Goal: Use online tool/utility: Use online tool/utility

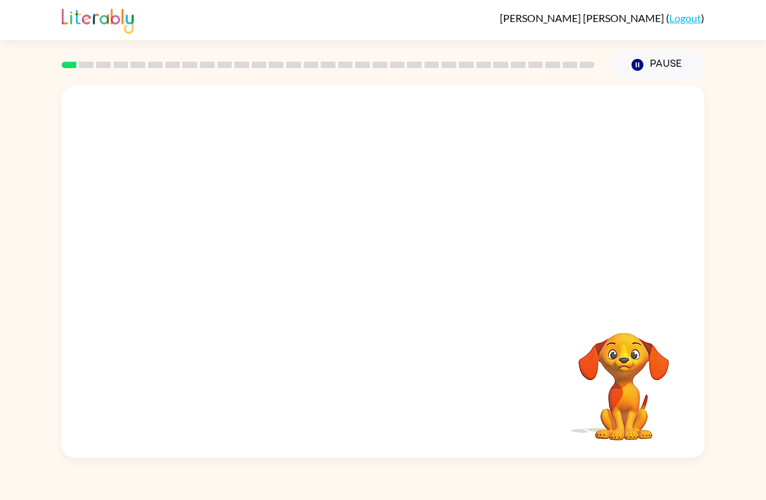
click at [348, 201] on video "Your browser must support playing .mp4 files to use Literably. Please try using…" at bounding box center [383, 196] width 642 height 220
click at [392, 281] on icon "button" at bounding box center [383, 278] width 23 height 23
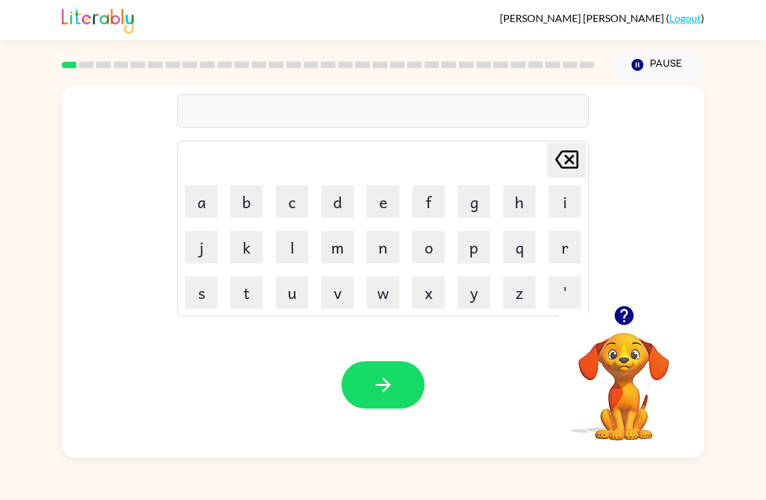
click at [570, 246] on button "r" at bounding box center [564, 247] width 32 height 32
click at [291, 293] on button "u" at bounding box center [292, 292] width 32 height 32
click at [239, 198] on button "b" at bounding box center [246, 202] width 32 height 32
click at [393, 379] on icon "button" at bounding box center [383, 385] width 23 height 23
click at [335, 245] on button "m" at bounding box center [337, 247] width 32 height 32
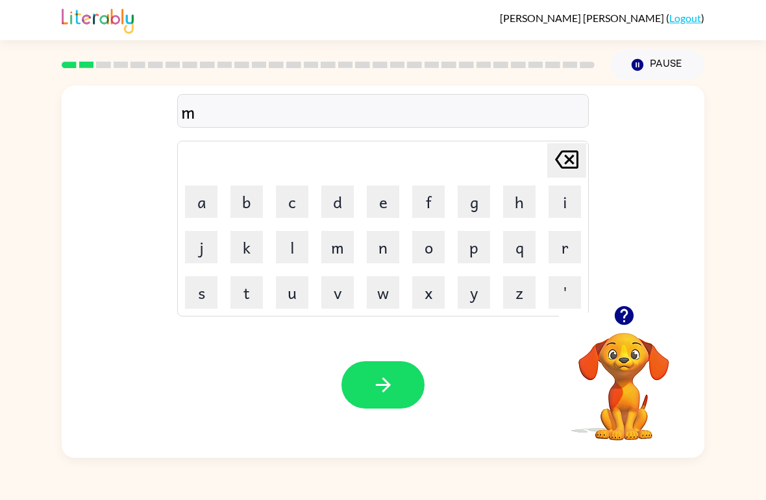
click at [425, 249] on button "o" at bounding box center [428, 247] width 32 height 32
click at [296, 300] on button "u" at bounding box center [292, 292] width 32 height 32
click at [241, 284] on button "t" at bounding box center [246, 292] width 32 height 32
click at [520, 204] on button "h" at bounding box center [519, 202] width 32 height 32
click at [393, 376] on icon "button" at bounding box center [383, 385] width 23 height 23
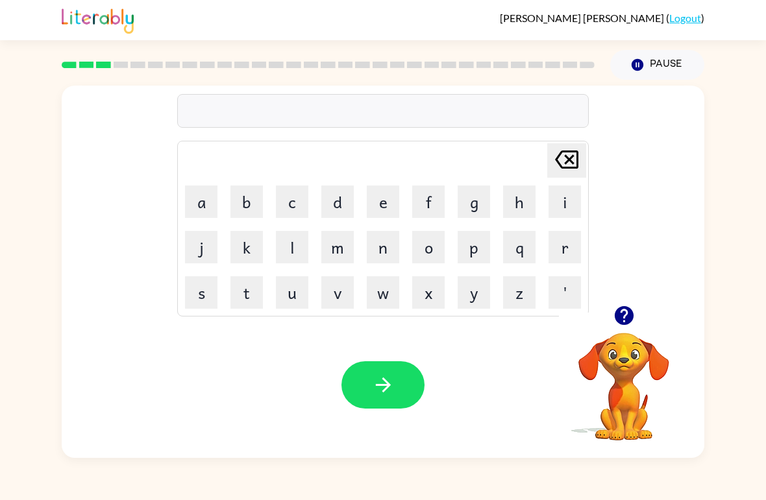
click at [339, 202] on button "d" at bounding box center [337, 202] width 32 height 32
click at [381, 197] on button "e" at bounding box center [383, 202] width 32 height 32
click at [384, 250] on button "n" at bounding box center [383, 247] width 32 height 32
click at [400, 373] on button "button" at bounding box center [382, 384] width 83 height 47
click at [200, 289] on button "s" at bounding box center [201, 292] width 32 height 32
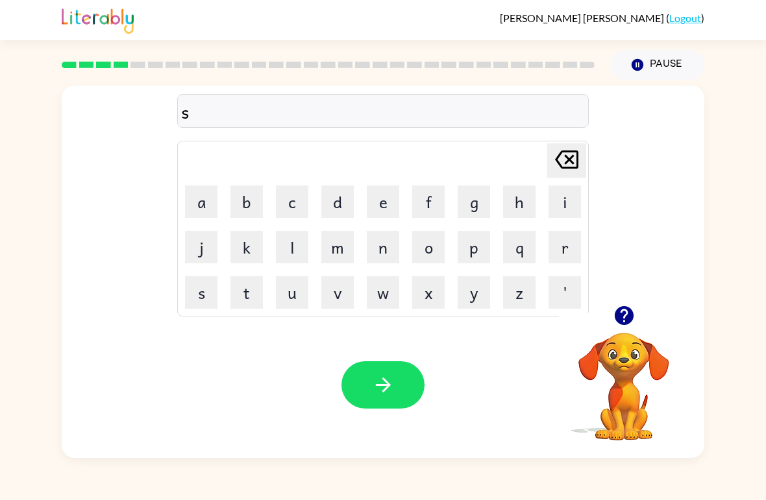
click at [474, 244] on button "p" at bounding box center [473, 247] width 32 height 32
click at [428, 245] on button "o" at bounding box center [428, 247] width 32 height 32
click at [246, 283] on button "t" at bounding box center [246, 292] width 32 height 32
click at [395, 380] on button "button" at bounding box center [382, 384] width 83 height 47
click at [622, 312] on icon "button" at bounding box center [623, 315] width 23 height 23
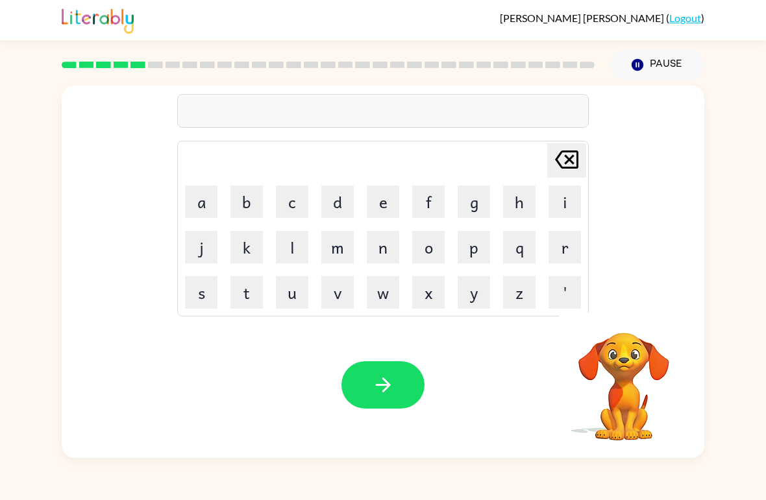
click at [199, 296] on button "s" at bounding box center [201, 292] width 32 height 32
click at [388, 289] on button "w" at bounding box center [383, 292] width 32 height 32
click at [381, 200] on button "e" at bounding box center [383, 202] width 32 height 32
click at [479, 259] on button "p" at bounding box center [473, 247] width 32 height 32
click at [249, 285] on button "t" at bounding box center [246, 292] width 32 height 32
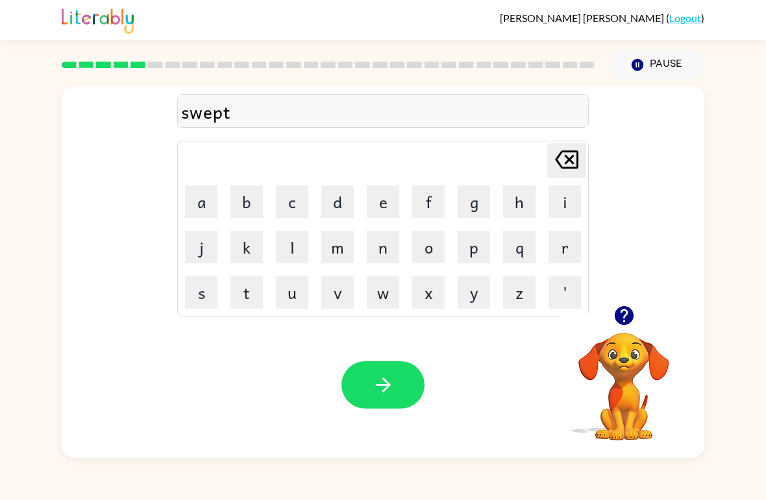
click at [383, 377] on icon "button" at bounding box center [383, 385] width 23 height 23
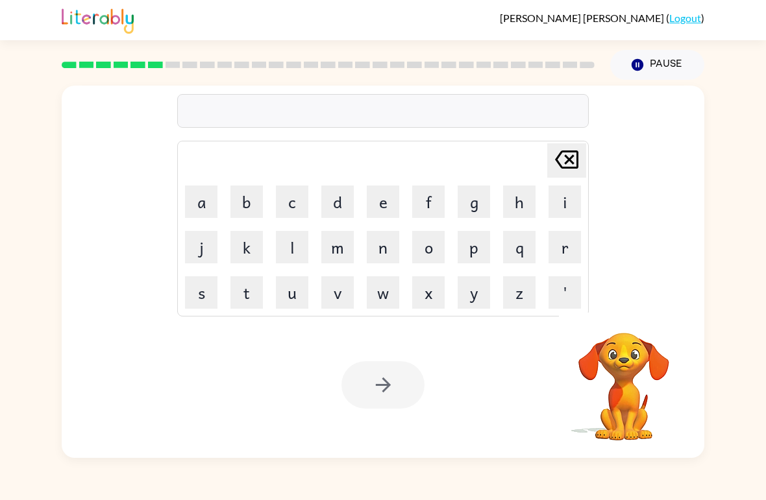
click at [473, 246] on button "p" at bounding box center [473, 247] width 32 height 32
click at [566, 200] on button "i" at bounding box center [564, 202] width 32 height 32
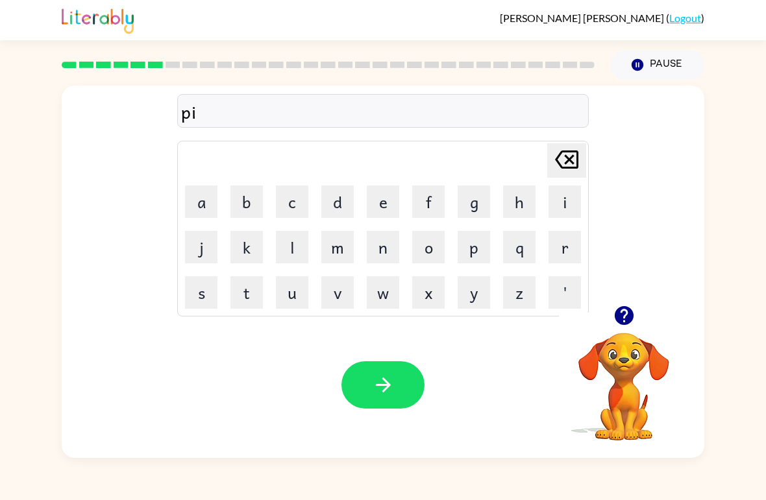
click at [388, 211] on button "e" at bounding box center [383, 202] width 32 height 32
click at [376, 391] on icon "button" at bounding box center [383, 385] width 23 height 23
click at [296, 200] on button "c" at bounding box center [292, 202] width 32 height 32
click at [192, 194] on button "a" at bounding box center [201, 202] width 32 height 32
click at [387, 245] on button "n" at bounding box center [383, 247] width 32 height 32
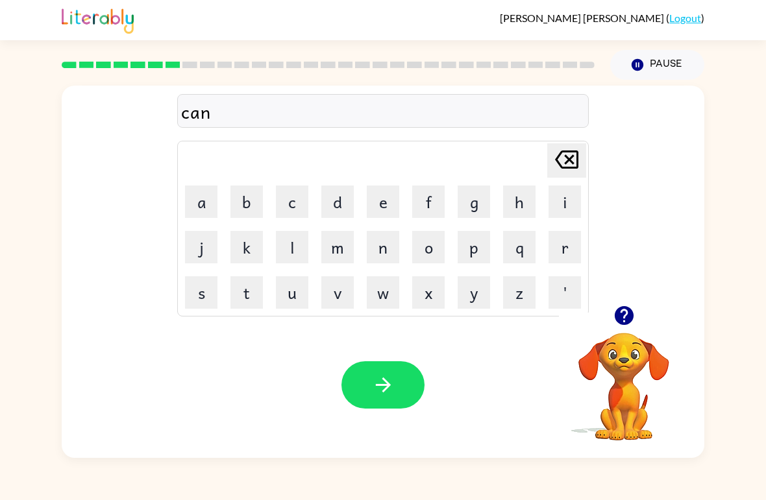
click at [345, 204] on button "d" at bounding box center [337, 202] width 32 height 32
click at [291, 243] on button "l" at bounding box center [292, 247] width 32 height 32
click at [382, 198] on button "e" at bounding box center [383, 202] width 32 height 32
click at [391, 380] on icon "button" at bounding box center [383, 385] width 23 height 23
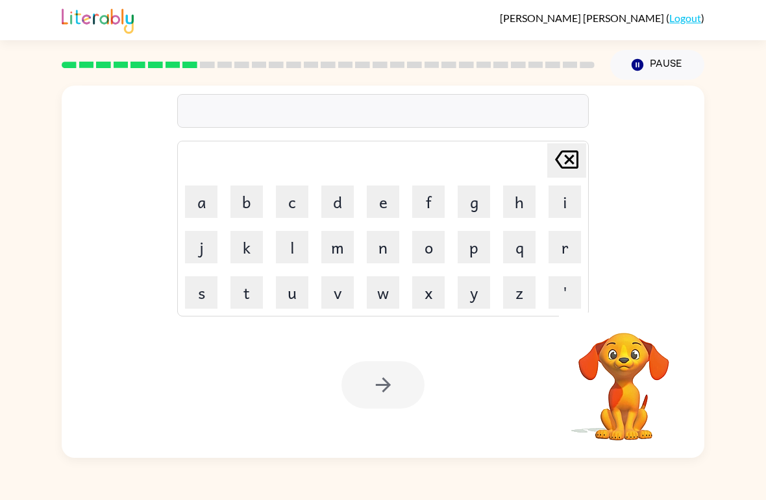
click at [250, 207] on button "b" at bounding box center [246, 202] width 32 height 32
click at [200, 200] on button "a" at bounding box center [201, 202] width 32 height 32
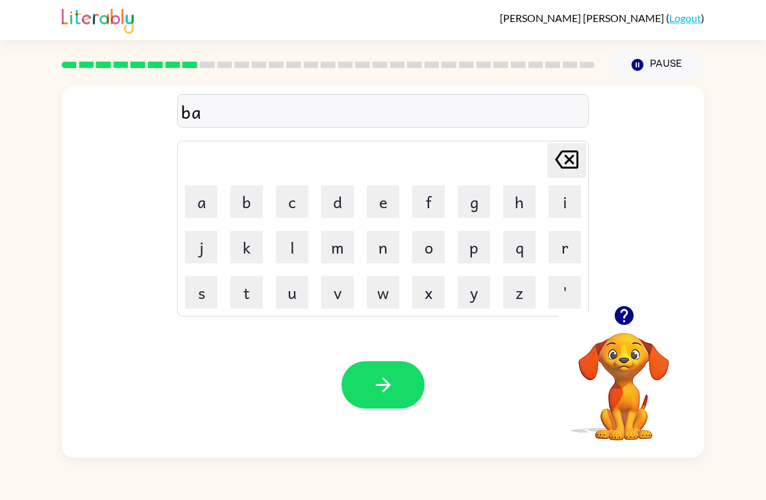
click at [248, 299] on button "t" at bounding box center [246, 292] width 32 height 32
click at [512, 206] on button "h" at bounding box center [519, 202] width 32 height 32
click at [374, 363] on button "button" at bounding box center [382, 384] width 83 height 47
click at [289, 206] on button "c" at bounding box center [292, 202] width 32 height 32
click at [295, 245] on button "l" at bounding box center [292, 247] width 32 height 32
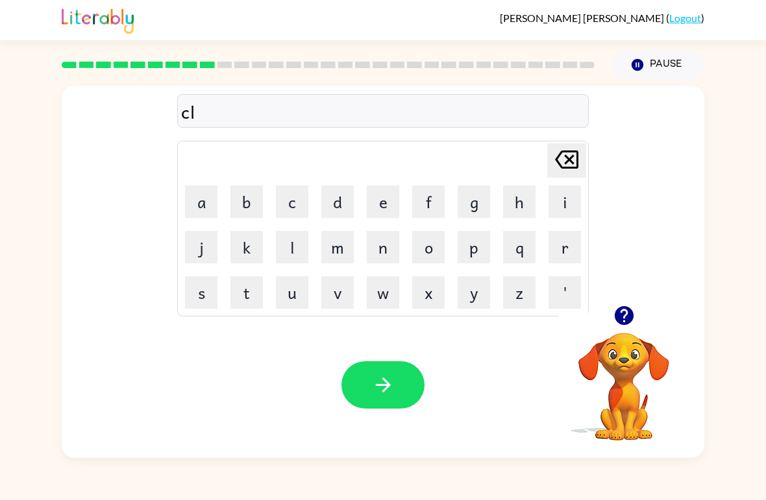
click at [429, 254] on button "o" at bounding box center [428, 247] width 32 height 32
click at [381, 294] on button "w" at bounding box center [383, 292] width 32 height 32
click at [380, 249] on button "n" at bounding box center [383, 247] width 32 height 32
click at [397, 381] on button "button" at bounding box center [382, 384] width 83 height 47
click at [199, 293] on button "s" at bounding box center [201, 292] width 32 height 32
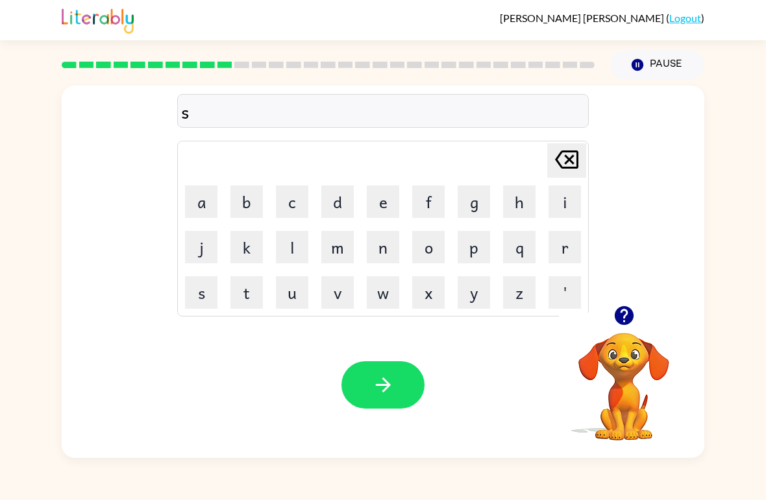
click at [522, 211] on button "h" at bounding box center [519, 202] width 32 height 32
click at [427, 254] on button "o" at bounding box center [428, 247] width 32 height 32
click at [293, 202] on button "c" at bounding box center [292, 202] width 32 height 32
click at [244, 241] on button "k" at bounding box center [246, 247] width 32 height 32
click at [572, 157] on icon at bounding box center [566, 160] width 23 height 18
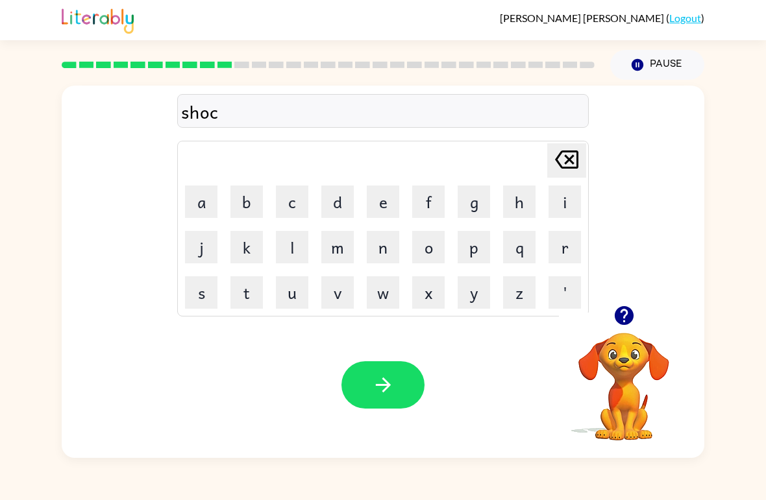
click at [246, 247] on button "k" at bounding box center [246, 247] width 32 height 32
click at [370, 379] on button "button" at bounding box center [382, 384] width 83 height 47
click at [462, 199] on button "g" at bounding box center [473, 202] width 32 height 32
click at [197, 214] on button "a" at bounding box center [201, 202] width 32 height 32
click at [514, 294] on button "z" at bounding box center [519, 292] width 32 height 32
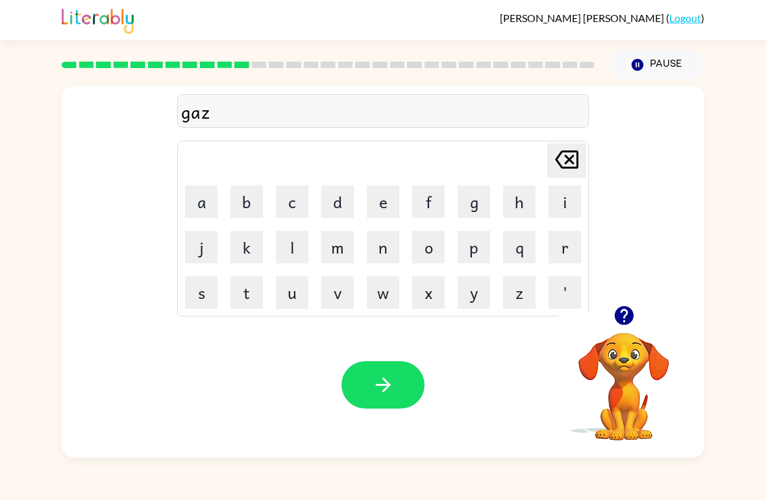
click at [378, 203] on button "e" at bounding box center [383, 202] width 32 height 32
click at [385, 378] on icon "button" at bounding box center [383, 385] width 23 height 23
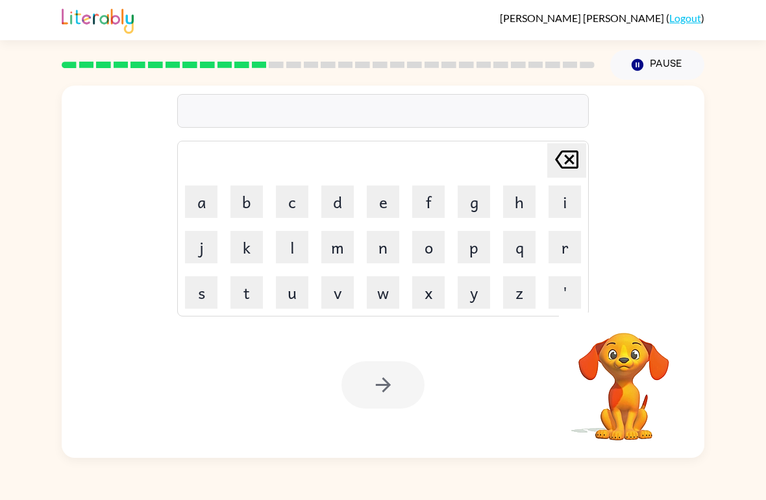
click at [383, 205] on button "e" at bounding box center [383, 202] width 32 height 32
click at [429, 291] on button "x" at bounding box center [428, 292] width 32 height 32
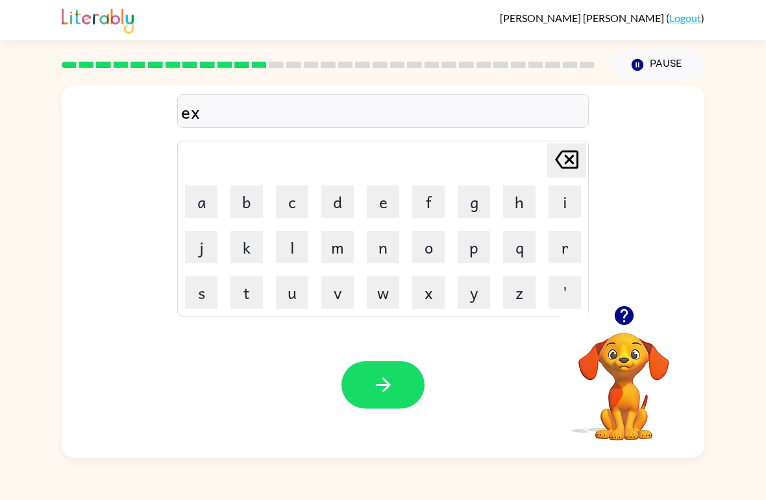
click at [472, 247] on button "p" at bounding box center [473, 247] width 32 height 32
click at [291, 247] on button "l" at bounding box center [292, 247] width 32 height 32
click at [426, 257] on button "o" at bounding box center [428, 247] width 32 height 32
click at [334, 201] on button "d" at bounding box center [337, 202] width 32 height 32
click at [374, 208] on button "e" at bounding box center [383, 202] width 32 height 32
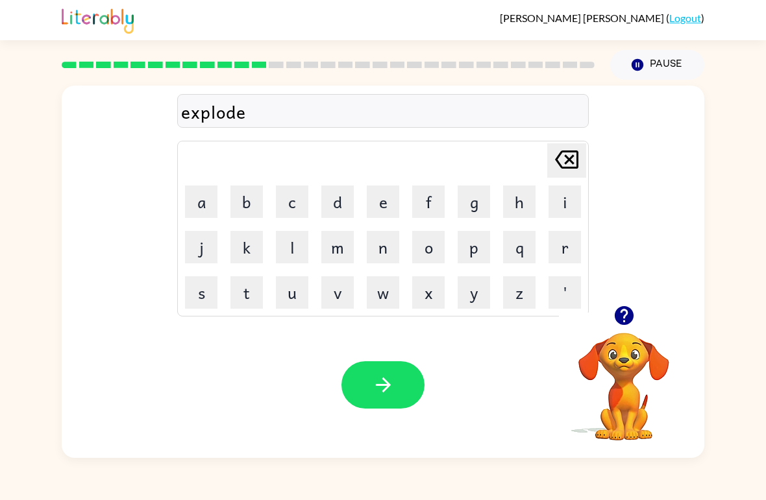
click at [377, 373] on button "button" at bounding box center [382, 384] width 83 height 47
click at [191, 296] on button "s" at bounding box center [201, 292] width 32 height 32
click at [389, 293] on button "w" at bounding box center [383, 292] width 32 height 32
click at [387, 195] on button "e" at bounding box center [383, 202] width 32 height 32
click at [384, 209] on button "e" at bounding box center [383, 202] width 32 height 32
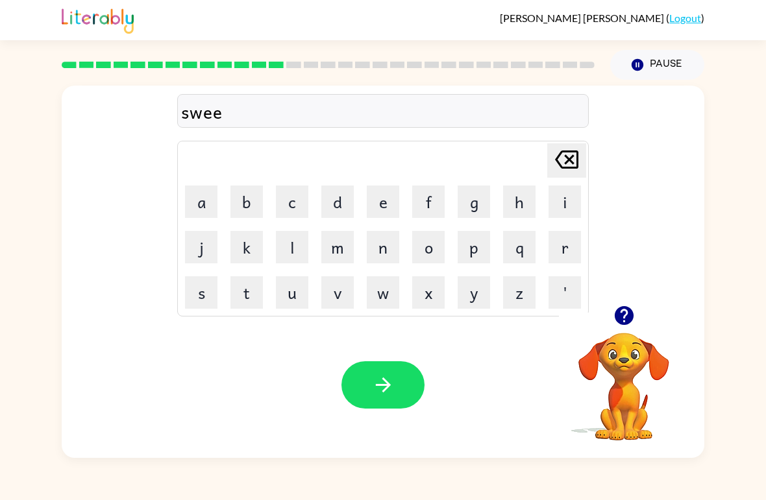
click at [244, 285] on button "t" at bounding box center [246, 292] width 32 height 32
click at [572, 168] on icon at bounding box center [566, 160] width 23 height 18
click at [564, 167] on icon "[PERSON_NAME] last character input" at bounding box center [566, 159] width 31 height 31
click at [202, 205] on button "a" at bounding box center [201, 202] width 32 height 32
click at [245, 296] on button "t" at bounding box center [246, 292] width 32 height 32
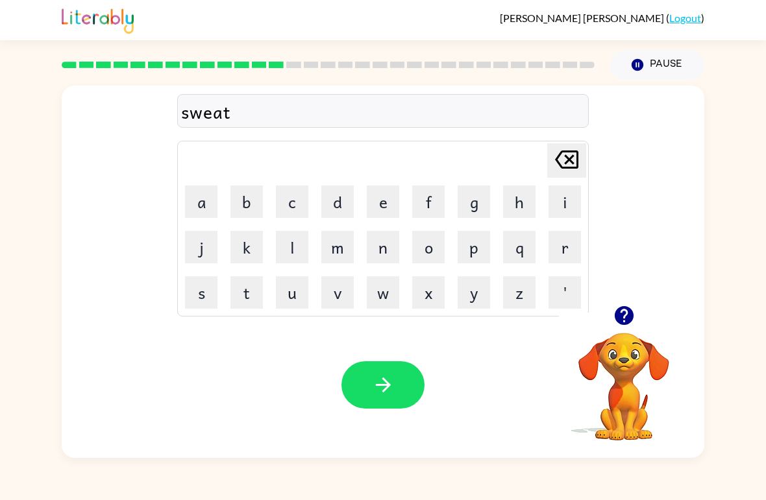
click at [568, 162] on icon at bounding box center [566, 160] width 23 height 18
click at [565, 160] on icon "[PERSON_NAME] last character input" at bounding box center [566, 159] width 31 height 31
click at [384, 196] on button "e" at bounding box center [383, 202] width 32 height 32
click at [253, 293] on button "t" at bounding box center [246, 292] width 32 height 32
click at [393, 245] on button "n" at bounding box center [383, 247] width 32 height 32
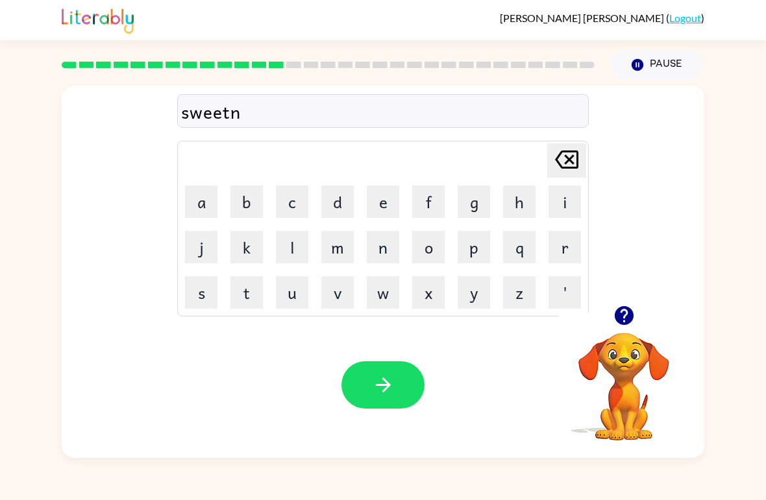
click at [383, 201] on button "e" at bounding box center [383, 202] width 32 height 32
click at [194, 288] on button "s" at bounding box center [201, 292] width 32 height 32
click at [628, 363] on video "Your browser must support playing .mp4 files to use Literably. Please try using…" at bounding box center [624, 378] width 130 height 130
click at [627, 320] on icon "button" at bounding box center [623, 315] width 19 height 19
click at [389, 395] on icon "button" at bounding box center [383, 385] width 23 height 23
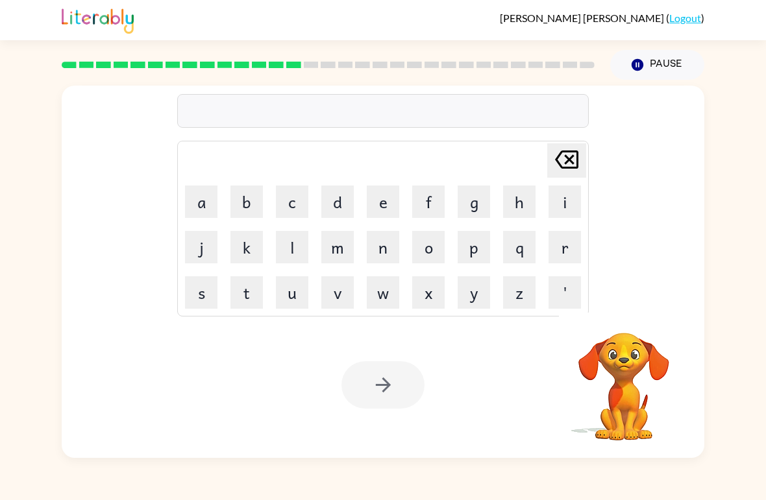
click at [525, 194] on button "h" at bounding box center [519, 202] width 32 height 32
click at [570, 199] on button "i" at bounding box center [564, 202] width 32 height 32
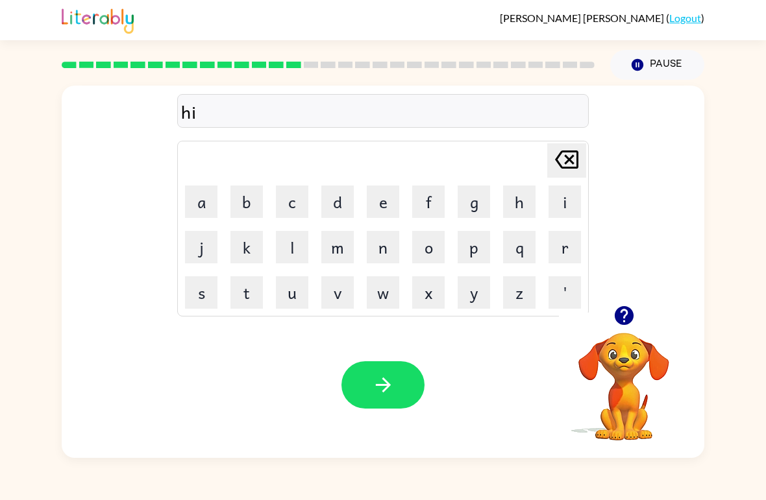
click at [472, 240] on button "p" at bounding box center [473, 247] width 32 height 32
click at [425, 248] on button "o" at bounding box center [428, 247] width 32 height 32
click at [558, 158] on icon at bounding box center [566, 160] width 23 height 18
click at [479, 248] on button "p" at bounding box center [473, 247] width 32 height 32
click at [429, 250] on button "o" at bounding box center [428, 247] width 32 height 32
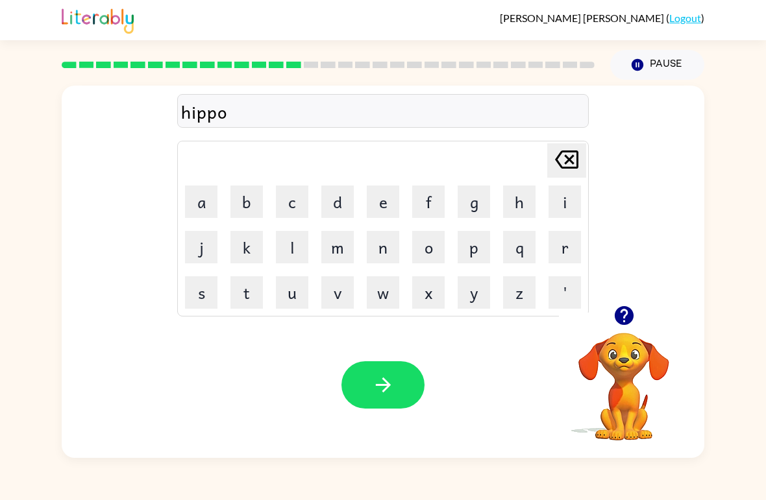
click at [572, 158] on icon at bounding box center [566, 160] width 23 height 18
click at [570, 174] on icon "[PERSON_NAME] last character input" at bounding box center [566, 159] width 31 height 31
click at [429, 249] on button "o" at bounding box center [428, 247] width 32 height 32
click at [561, 163] on icon "[PERSON_NAME] last character input" at bounding box center [566, 159] width 31 height 31
click at [477, 246] on button "p" at bounding box center [473, 247] width 32 height 32
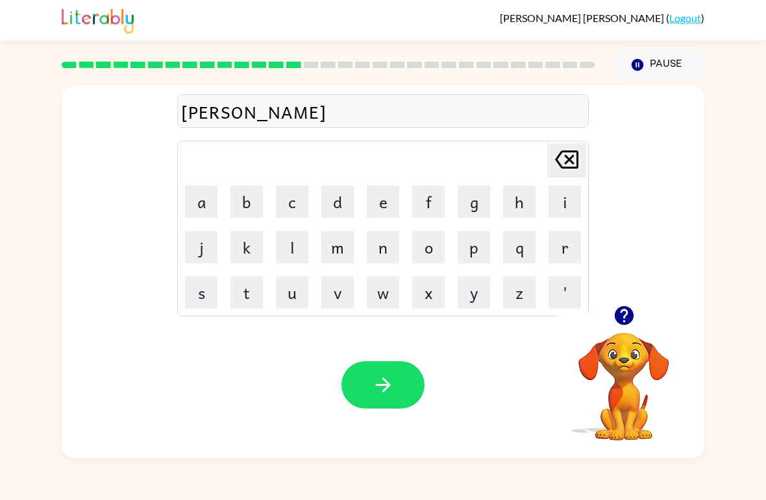
click at [428, 244] on button "o" at bounding box center [428, 247] width 32 height 32
click at [401, 387] on button "button" at bounding box center [382, 384] width 83 height 47
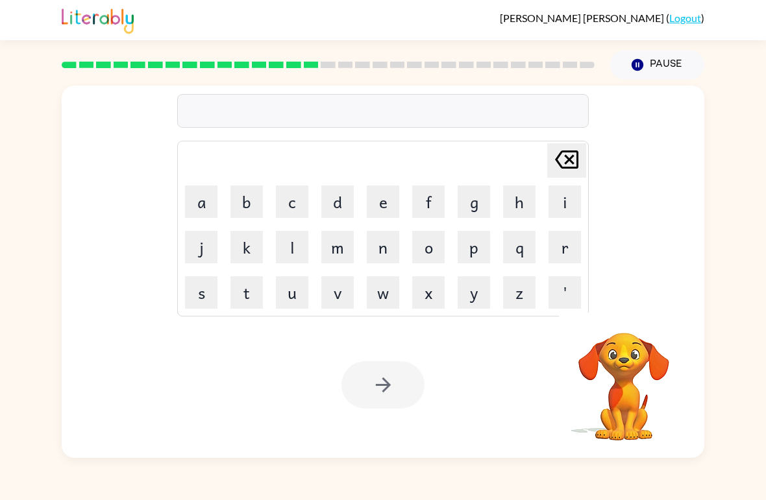
click at [425, 202] on button "f" at bounding box center [428, 202] width 32 height 32
click at [426, 242] on button "o" at bounding box center [428, 247] width 32 height 32
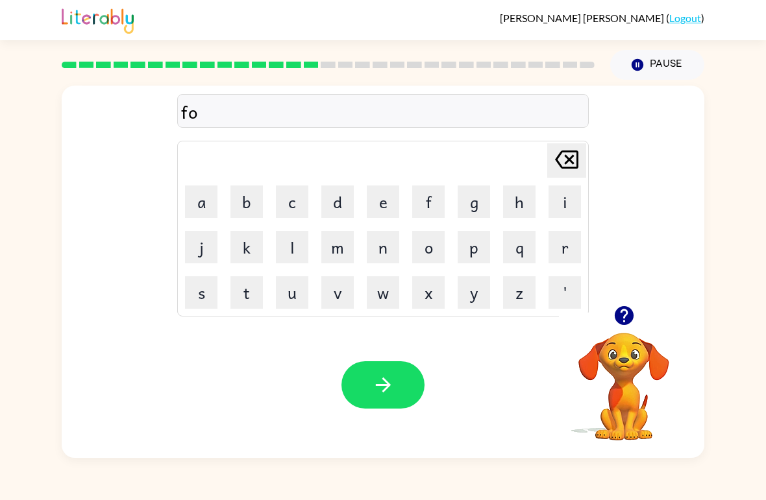
click at [566, 243] on button "r" at bounding box center [564, 247] width 32 height 32
click at [232, 239] on button "k" at bounding box center [246, 247] width 32 height 32
click at [396, 396] on button "button" at bounding box center [382, 384] width 83 height 47
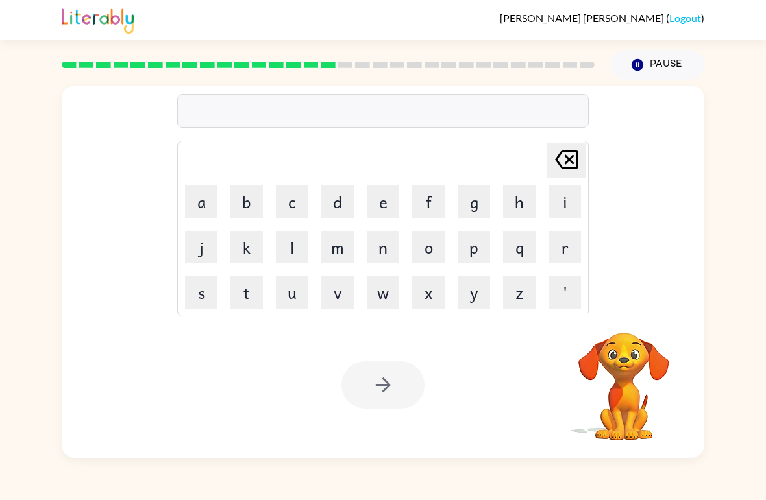
click at [374, 291] on button "w" at bounding box center [383, 292] width 32 height 32
click at [379, 204] on button "e" at bounding box center [383, 202] width 32 height 32
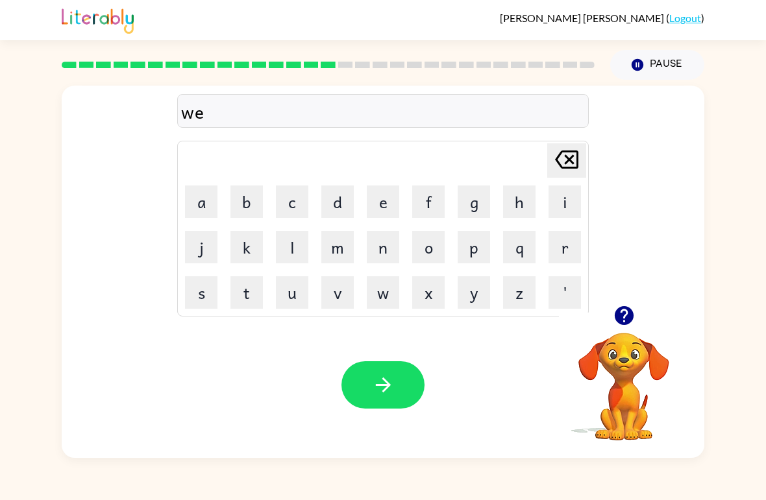
click at [249, 199] on button "b" at bounding box center [246, 202] width 32 height 32
click at [380, 373] on button "button" at bounding box center [382, 384] width 83 height 47
click at [197, 296] on button "s" at bounding box center [201, 292] width 32 height 32
click at [304, 247] on button "l" at bounding box center [292, 247] width 32 height 32
click at [392, 202] on button "e" at bounding box center [383, 202] width 32 height 32
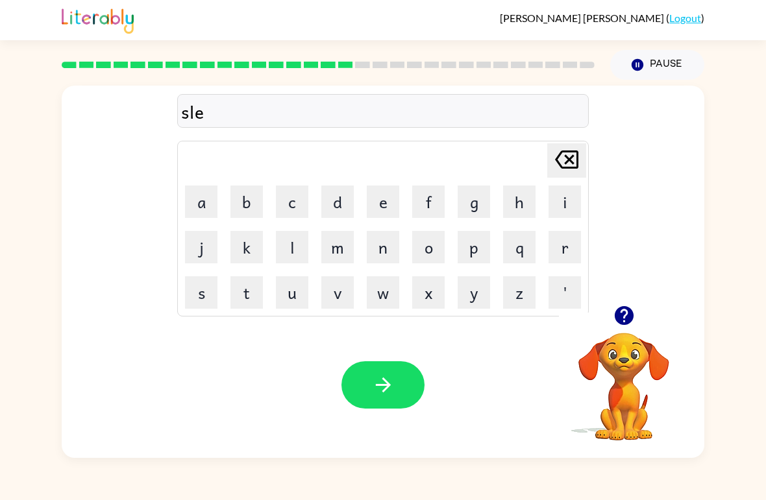
click at [482, 247] on button "p" at bounding box center [473, 247] width 32 height 32
click at [247, 295] on button "t" at bounding box center [246, 292] width 32 height 32
click at [391, 379] on icon "button" at bounding box center [383, 385] width 23 height 23
click at [518, 213] on button "h" at bounding box center [519, 202] width 32 height 32
click at [200, 193] on button "a" at bounding box center [201, 202] width 32 height 32
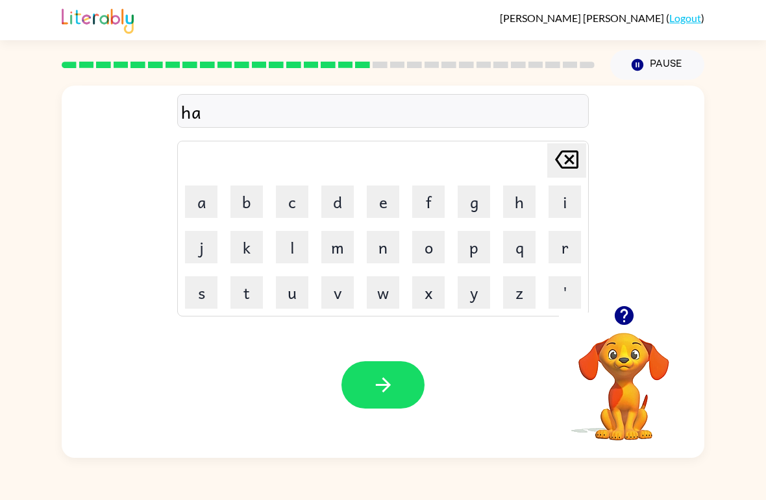
click at [561, 255] on button "r" at bounding box center [564, 247] width 32 height 32
click at [341, 201] on button "d" at bounding box center [337, 202] width 32 height 32
click at [396, 387] on button "button" at bounding box center [382, 384] width 83 height 47
click at [562, 246] on button "r" at bounding box center [564, 247] width 32 height 32
click at [424, 257] on button "o" at bounding box center [428, 247] width 32 height 32
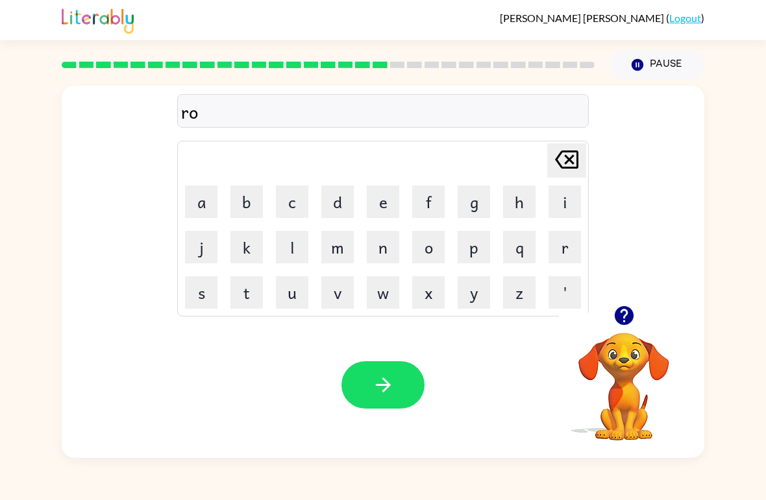
click at [333, 202] on button "d" at bounding box center [337, 202] width 32 height 32
click at [383, 386] on icon "button" at bounding box center [382, 385] width 15 height 15
click at [564, 243] on button "r" at bounding box center [564, 247] width 32 height 32
click at [386, 204] on button "e" at bounding box center [383, 202] width 32 height 32
click at [204, 294] on button "s" at bounding box center [201, 292] width 32 height 32
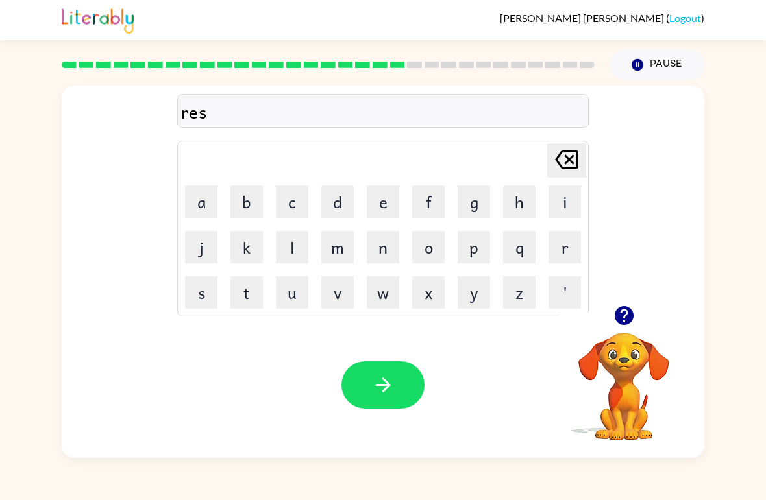
click at [236, 293] on button "t" at bounding box center [246, 292] width 32 height 32
click at [380, 197] on button "e" at bounding box center [383, 202] width 32 height 32
click at [339, 195] on button "d" at bounding box center [337, 202] width 32 height 32
click at [380, 385] on icon "button" at bounding box center [382, 385] width 15 height 15
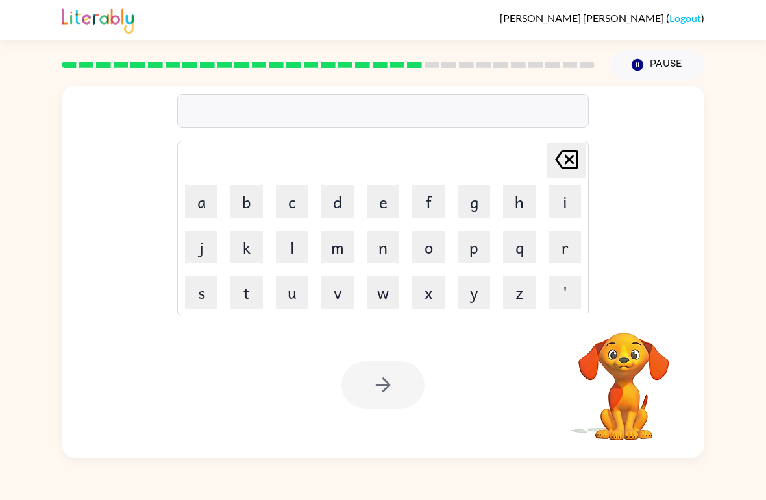
click at [380, 296] on button "w" at bounding box center [383, 292] width 32 height 32
click at [204, 205] on button "a" at bounding box center [201, 202] width 32 height 32
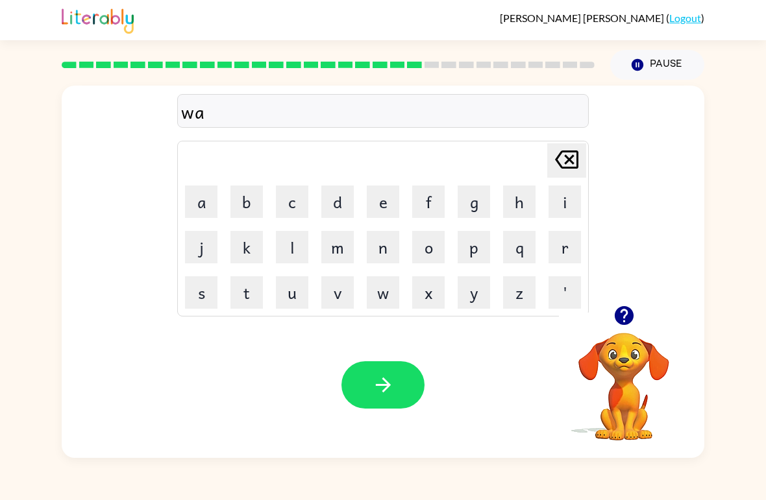
click at [237, 246] on button "k" at bounding box center [246, 247] width 32 height 32
click at [391, 208] on button "e" at bounding box center [383, 202] width 32 height 32
click at [390, 372] on button "button" at bounding box center [382, 384] width 83 height 47
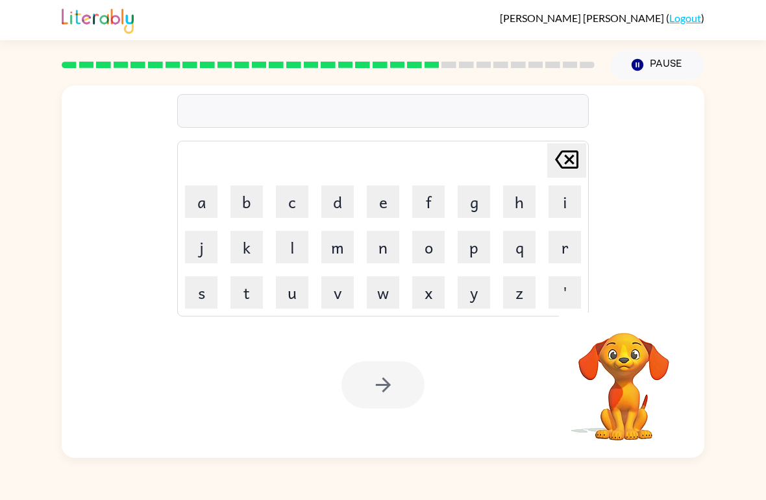
click at [208, 296] on button "s" at bounding box center [201, 292] width 32 height 32
click at [377, 257] on button "n" at bounding box center [383, 247] width 32 height 32
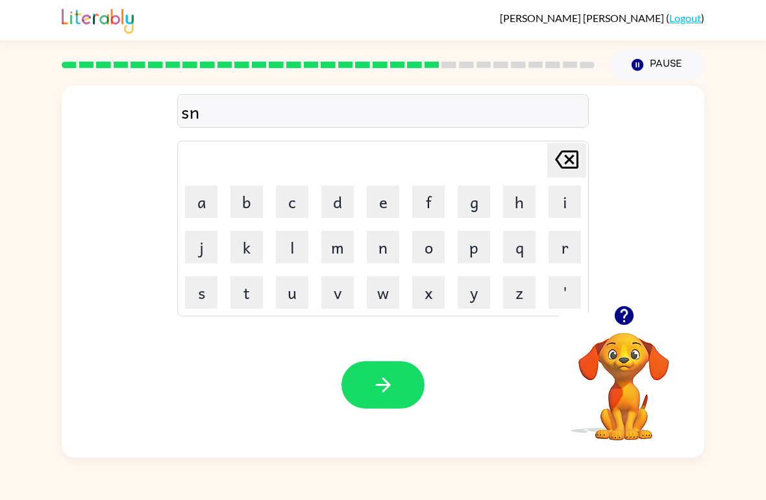
click at [426, 254] on button "o" at bounding box center [428, 247] width 32 height 32
click at [387, 307] on button "w" at bounding box center [383, 292] width 32 height 32
click at [340, 246] on button "m" at bounding box center [337, 247] width 32 height 32
click at [201, 201] on button "a" at bounding box center [201, 202] width 32 height 32
click at [387, 249] on button "n" at bounding box center [383, 247] width 32 height 32
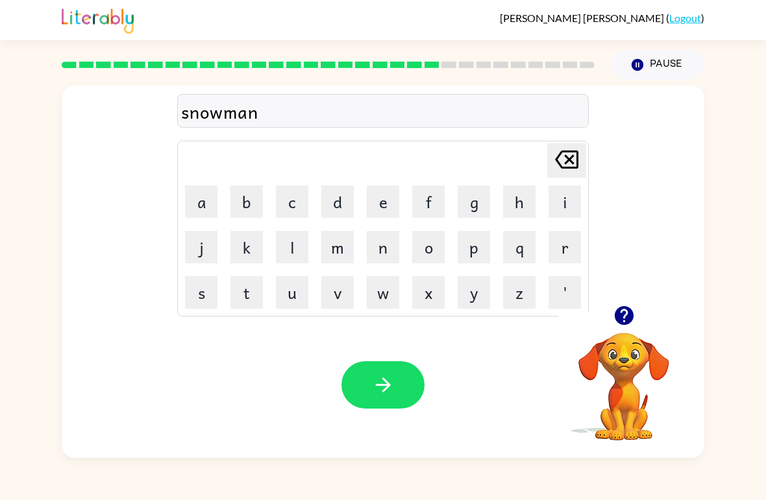
click at [377, 384] on icon "button" at bounding box center [383, 385] width 23 height 23
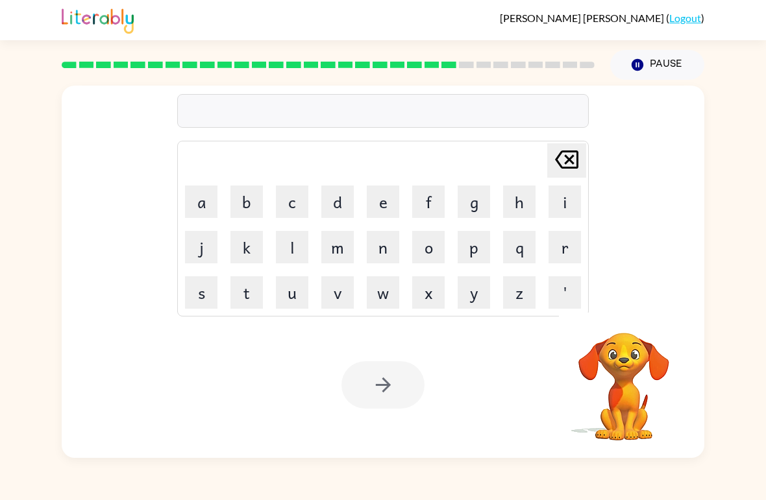
click at [389, 289] on button "w" at bounding box center [383, 292] width 32 height 32
click at [555, 196] on button "i" at bounding box center [564, 202] width 32 height 32
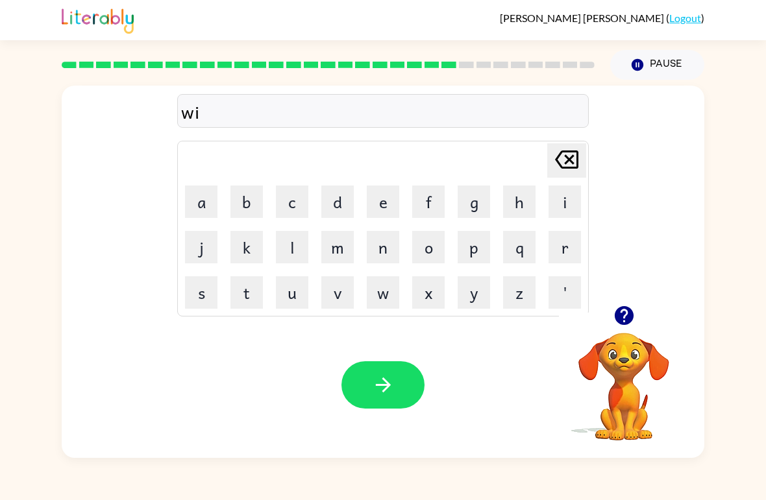
click at [389, 255] on button "n" at bounding box center [383, 247] width 32 height 32
click at [248, 285] on button "t" at bounding box center [246, 292] width 32 height 32
click at [557, 241] on button "r" at bounding box center [564, 247] width 32 height 32
click at [379, 372] on button "button" at bounding box center [382, 384] width 83 height 47
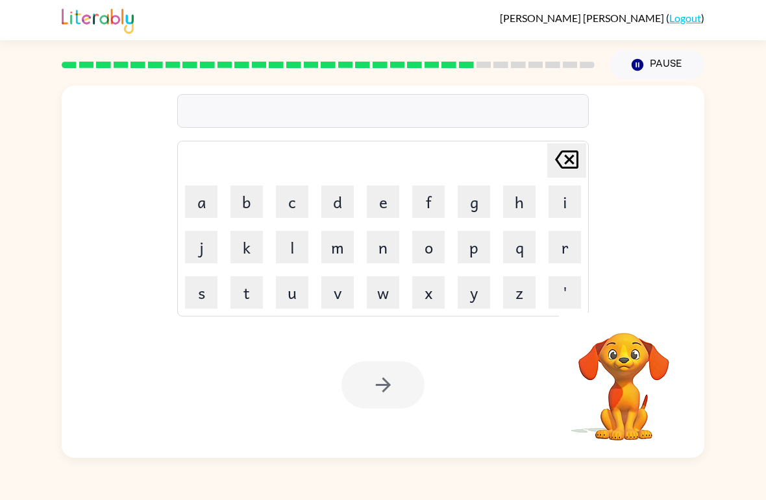
click at [466, 64] on rect at bounding box center [466, 65] width 15 height 6
click at [376, 293] on button "w" at bounding box center [383, 292] width 32 height 32
click at [568, 161] on icon at bounding box center [566, 160] width 23 height 18
click at [631, 328] on button "button" at bounding box center [623, 315] width 33 height 33
click at [301, 211] on button "c" at bounding box center [292, 202] width 32 height 32
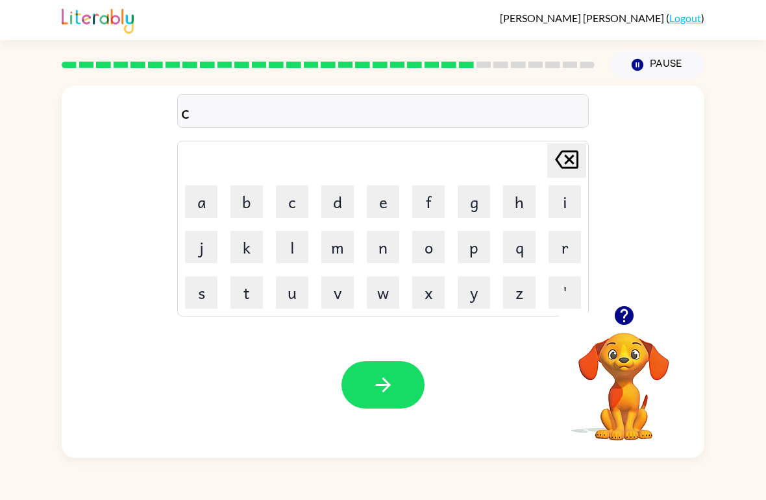
click at [520, 207] on button "h" at bounding box center [519, 202] width 32 height 32
click at [391, 200] on button "e" at bounding box center [383, 202] width 32 height 32
click at [200, 289] on button "s" at bounding box center [201, 292] width 32 height 32
click at [257, 278] on button "t" at bounding box center [246, 292] width 32 height 32
click at [392, 376] on icon "button" at bounding box center [383, 385] width 23 height 23
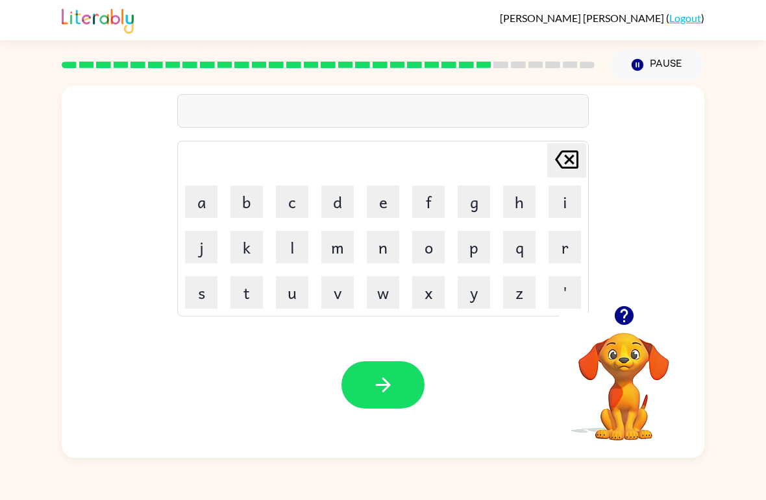
click at [203, 294] on button "s" at bounding box center [201, 292] width 32 height 32
click at [295, 291] on button "u" at bounding box center [292, 292] width 32 height 32
click at [335, 213] on button "d" at bounding box center [337, 202] width 32 height 32
click at [372, 206] on button "e" at bounding box center [383, 202] width 32 height 32
click at [380, 243] on button "n" at bounding box center [383, 247] width 32 height 32
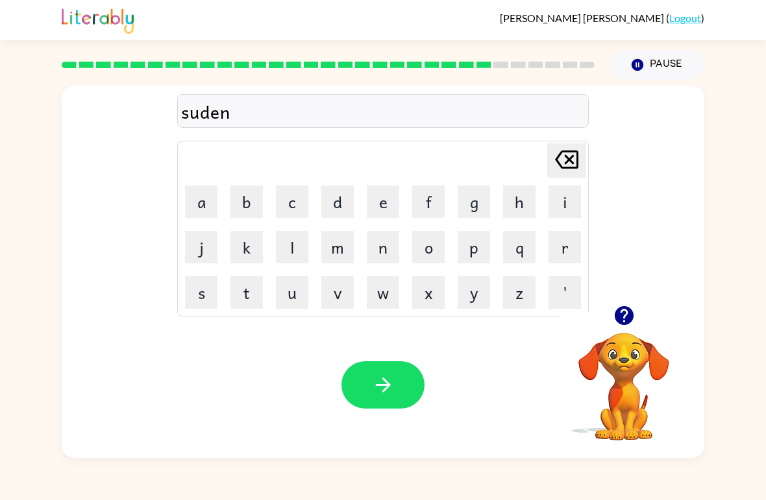
click at [565, 169] on icon at bounding box center [566, 160] width 23 height 18
click at [571, 163] on icon at bounding box center [566, 160] width 23 height 18
click at [430, 247] on button "o" at bounding box center [428, 247] width 32 height 32
click at [386, 252] on button "n" at bounding box center [383, 247] width 32 height 32
click at [568, 161] on icon at bounding box center [566, 160] width 23 height 18
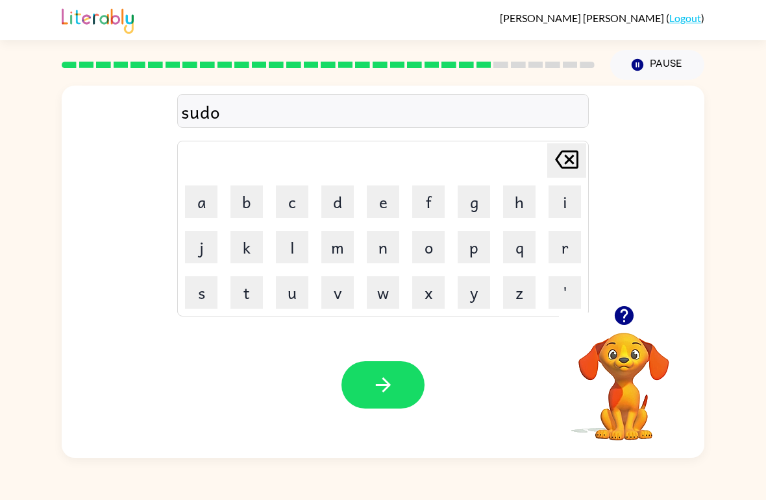
click at [570, 162] on icon at bounding box center [566, 160] width 23 height 18
click at [387, 195] on button "e" at bounding box center [383, 202] width 32 height 32
click at [387, 244] on button "n" at bounding box center [383, 247] width 32 height 32
click at [385, 369] on button "button" at bounding box center [382, 384] width 83 height 47
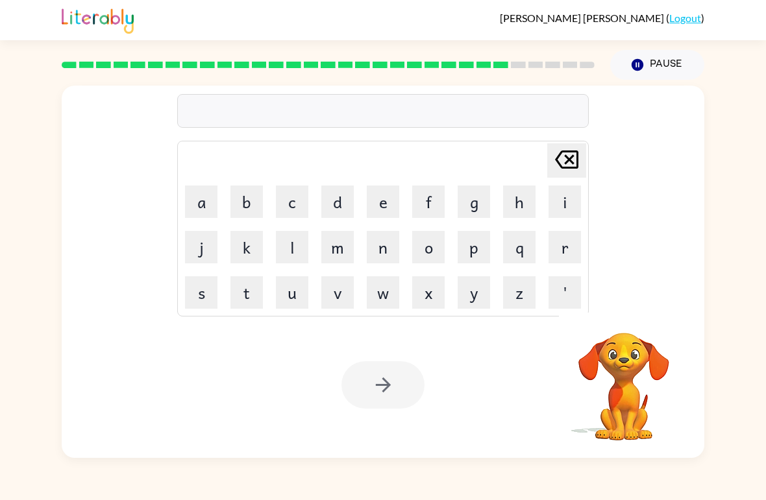
click at [282, 217] on button "c" at bounding box center [292, 202] width 32 height 32
click at [424, 248] on button "o" at bounding box center [428, 247] width 32 height 32
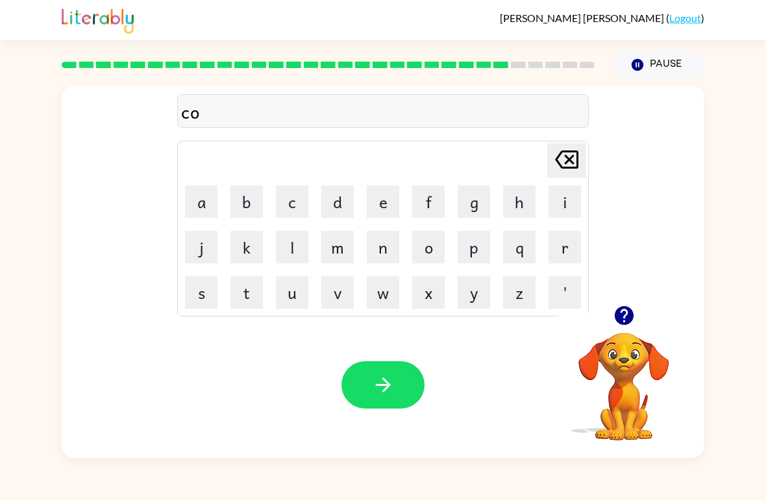
click at [388, 249] on button "n" at bounding box center [383, 247] width 32 height 32
click at [389, 202] on button "e" at bounding box center [383, 202] width 32 height 32
click at [385, 387] on icon "button" at bounding box center [383, 385] width 23 height 23
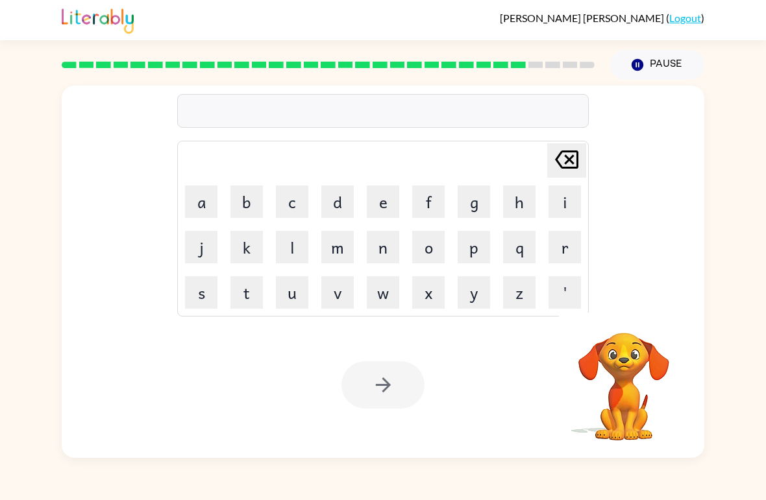
click at [294, 213] on button "c" at bounding box center [292, 202] width 32 height 32
click at [527, 209] on button "h" at bounding box center [519, 202] width 32 height 32
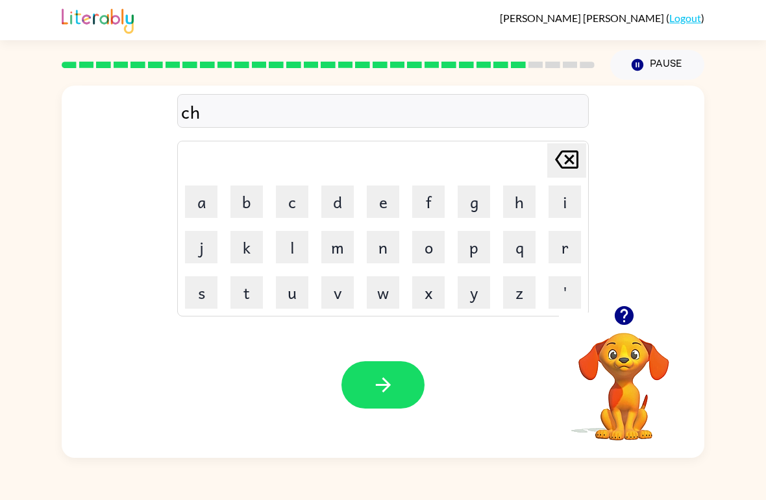
click at [205, 195] on button "a" at bounding box center [201, 202] width 32 height 32
click at [383, 248] on button "n" at bounding box center [383, 247] width 32 height 32
click at [370, 202] on button "e" at bounding box center [383, 202] width 32 height 32
click at [389, 383] on icon "button" at bounding box center [383, 385] width 23 height 23
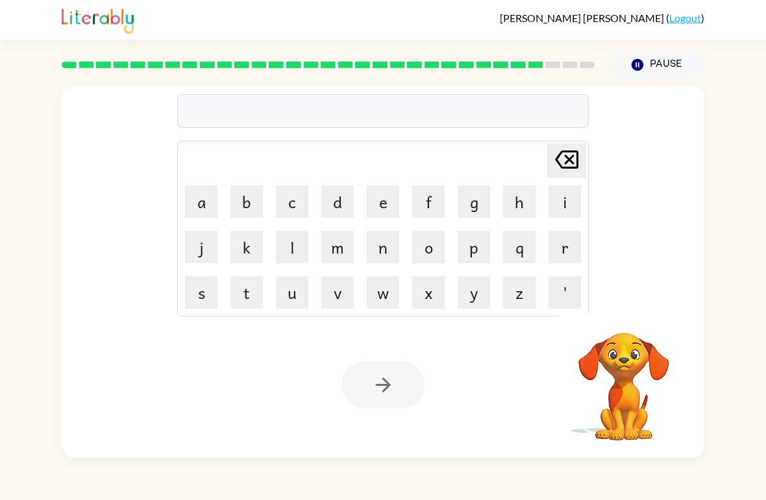
click at [203, 304] on button "s" at bounding box center [201, 292] width 32 height 32
click at [518, 203] on button "h" at bounding box center [519, 202] width 32 height 32
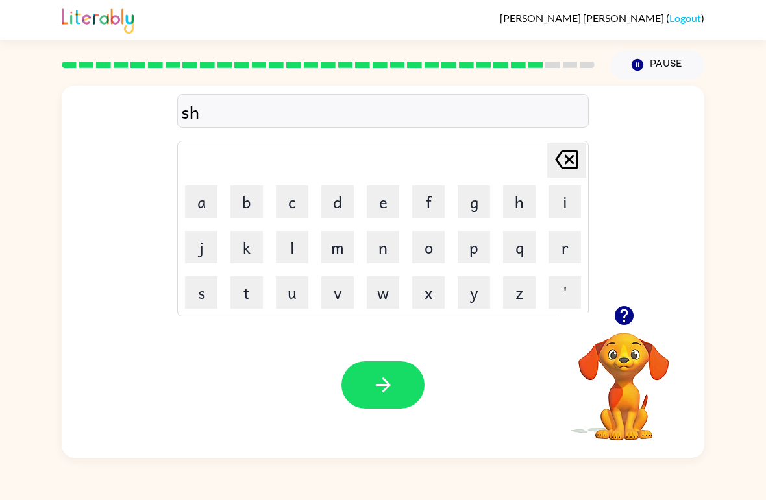
click at [291, 285] on button "u" at bounding box center [292, 292] width 32 height 32
click at [241, 285] on button "t" at bounding box center [246, 292] width 32 height 32
click at [385, 381] on icon "button" at bounding box center [382, 385] width 15 height 15
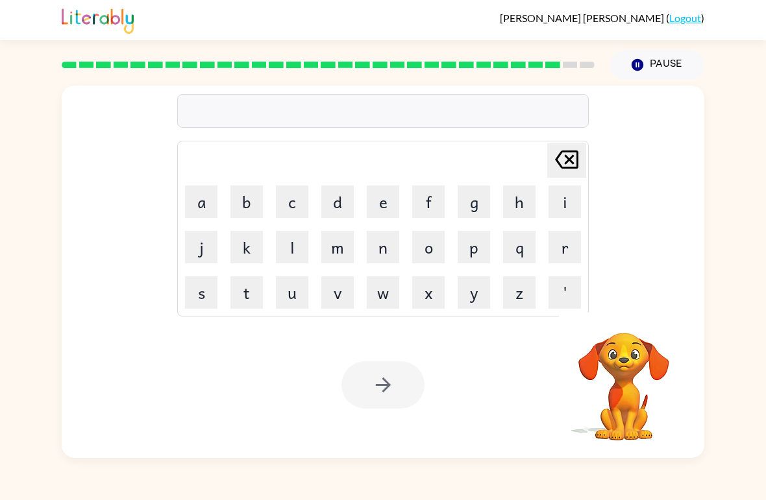
click at [256, 285] on button "t" at bounding box center [246, 292] width 32 height 32
click at [564, 208] on button "i" at bounding box center [564, 202] width 32 height 32
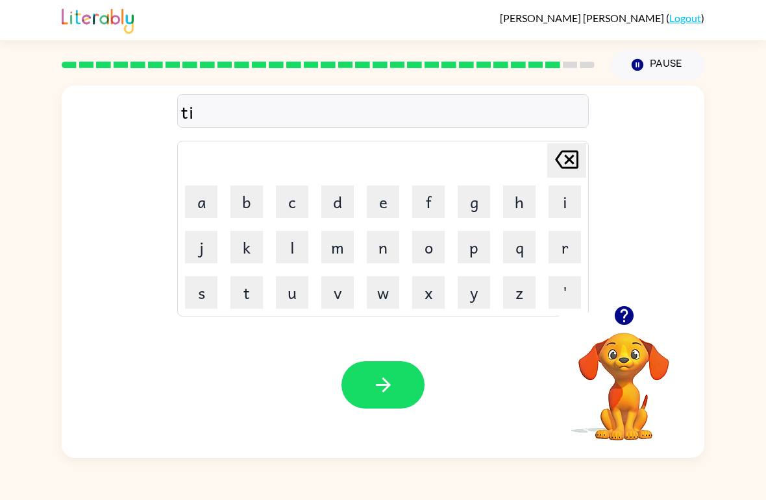
click at [562, 250] on button "r" at bounding box center [564, 247] width 32 height 32
click at [204, 287] on button "s" at bounding box center [201, 292] width 32 height 32
click at [241, 301] on button "t" at bounding box center [246, 292] width 32 height 32
click at [378, 390] on icon "button" at bounding box center [383, 385] width 23 height 23
click at [563, 245] on button "r" at bounding box center [564, 247] width 32 height 32
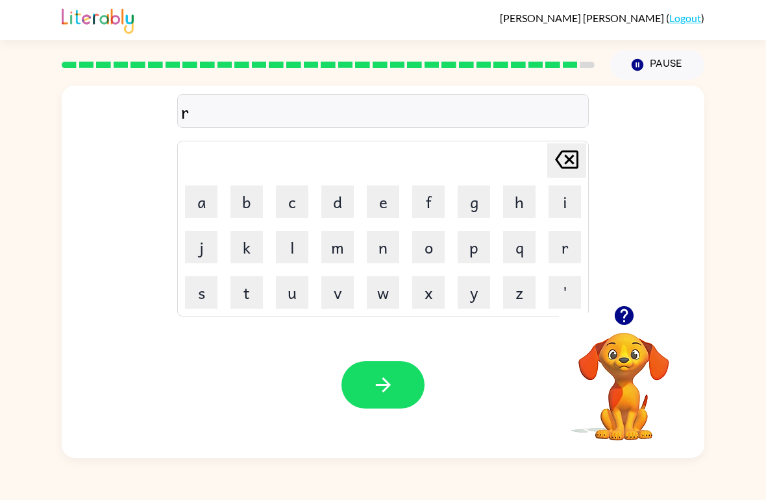
click at [564, 197] on button "i" at bounding box center [564, 202] width 32 height 32
click at [474, 249] on button "p" at bounding box center [473, 247] width 32 height 32
click at [380, 195] on button "e" at bounding box center [383, 202] width 32 height 32
click at [376, 400] on button "button" at bounding box center [382, 384] width 83 height 47
